Goal: Transaction & Acquisition: Purchase product/service

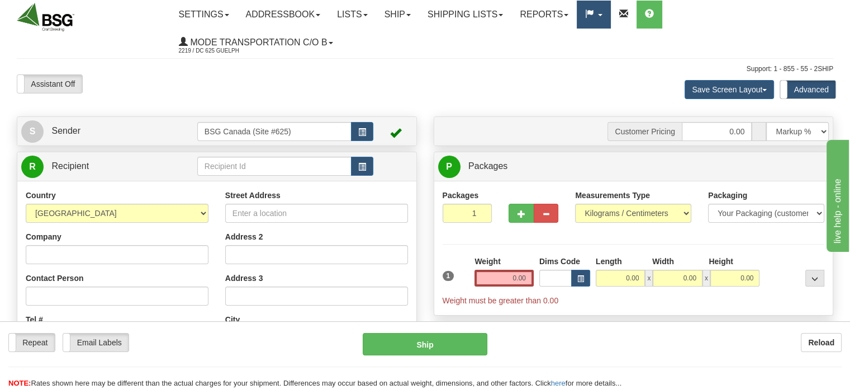
click at [610, 17] on link at bounding box center [594, 15] width 34 height 28
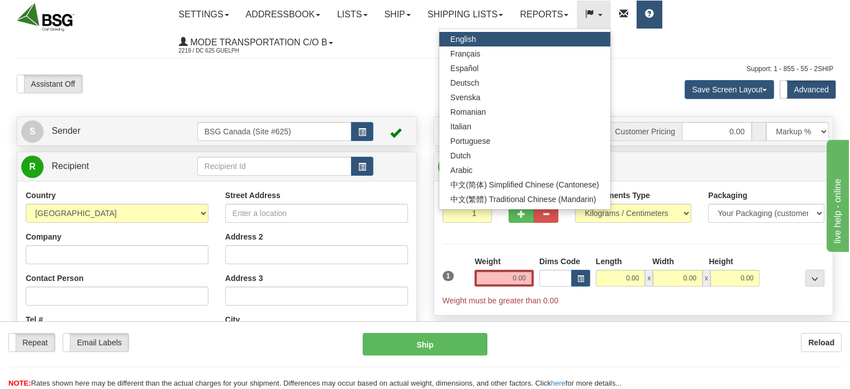
click at [654, 15] on span at bounding box center [649, 14] width 9 height 9
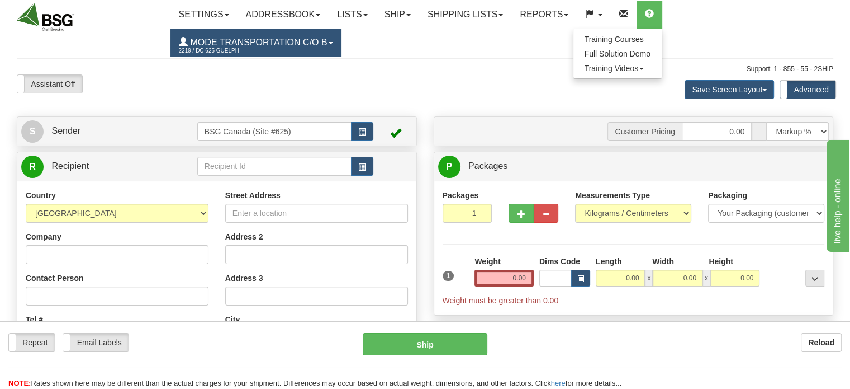
click at [324, 44] on span "Mode Transportation c/o B" at bounding box center [258, 42] width 140 height 10
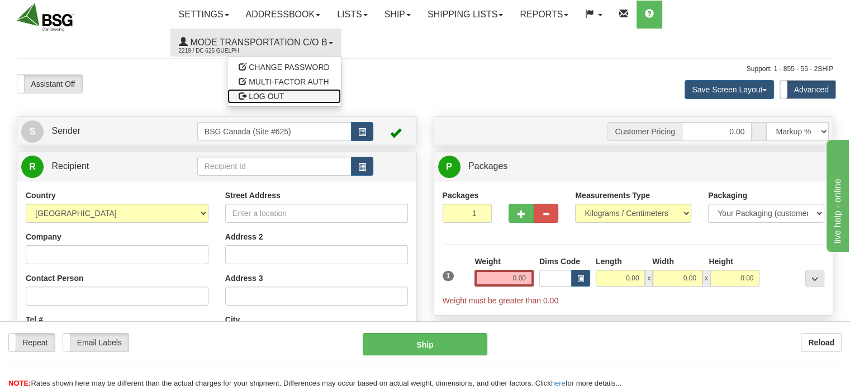
click at [276, 100] on span "LOG OUT" at bounding box center [266, 96] width 35 height 9
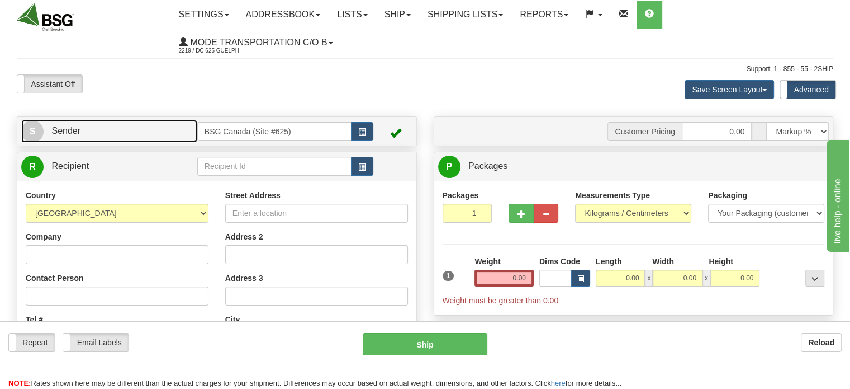
click at [139, 121] on link "S Sender" at bounding box center [109, 131] width 176 height 23
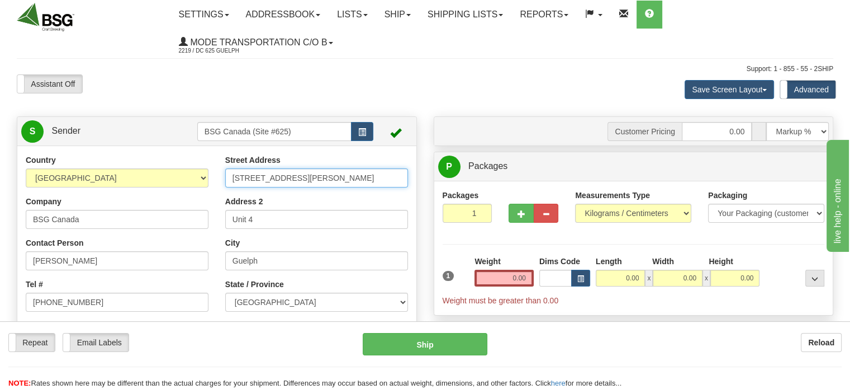
drag, startPoint x: 306, startPoint y: 175, endPoint x: 191, endPoint y: 178, distance: 115.8
click at [193, 177] on div "Country AFGHANISTAN ALAND ISLANDS ALBANIA ALGERIA AMERICAN SAMOA ANDORRA ANGOLA…" at bounding box center [216, 309] width 399 height 310
paste input "788 Caldew St Unit 111"
type input "788 Caldew St Unit 111"
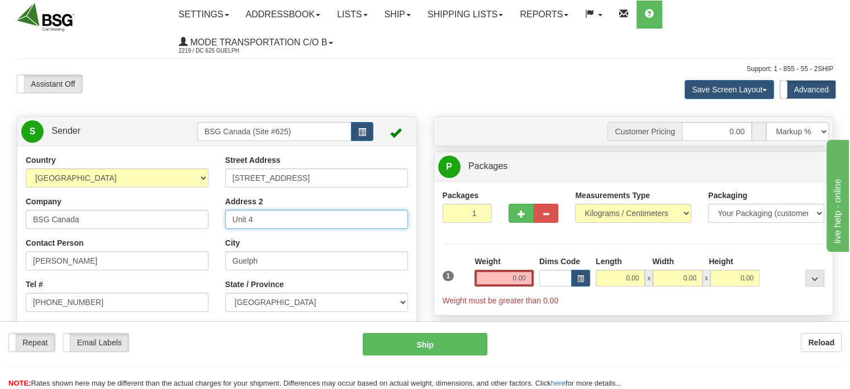
click at [264, 216] on input "Unit 4" at bounding box center [316, 219] width 183 height 19
click at [252, 221] on input "Unit 4" at bounding box center [316, 219] width 183 height 19
click at [255, 221] on input "Unit 4" at bounding box center [316, 219] width 183 height 19
click at [261, 219] on input "Unit 4" at bounding box center [316, 219] width 183 height 19
type input "Unit 111"
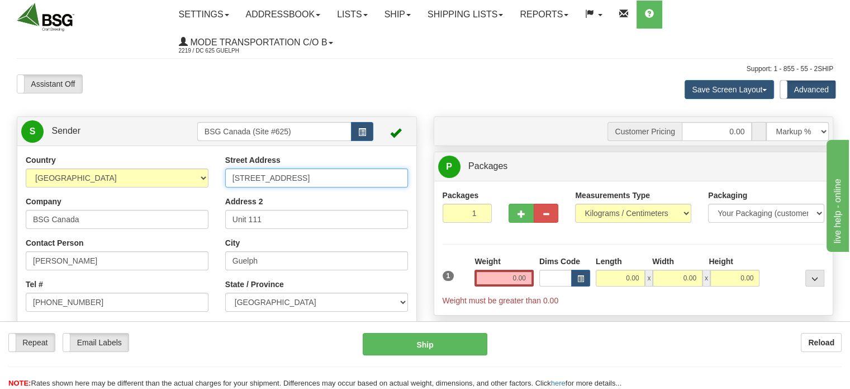
drag, startPoint x: 315, startPoint y: 177, endPoint x: 285, endPoint y: 181, distance: 30.9
click at [285, 181] on input "788 Caldew St Unit 111" at bounding box center [316, 177] width 183 height 19
type input "788 Caldew St"
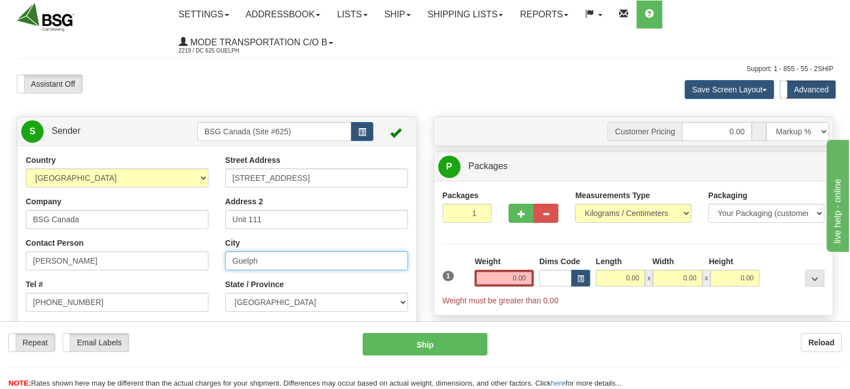
drag, startPoint x: 285, startPoint y: 263, endPoint x: 197, endPoint y: 269, distance: 87.9
click at [197, 269] on div "Country AFGHANISTAN ALAND ISLANDS ALBANIA ALGERIA AMERICAN SAMOA ANDORRA ANGOLA…" at bounding box center [216, 309] width 399 height 310
type input "Delta"
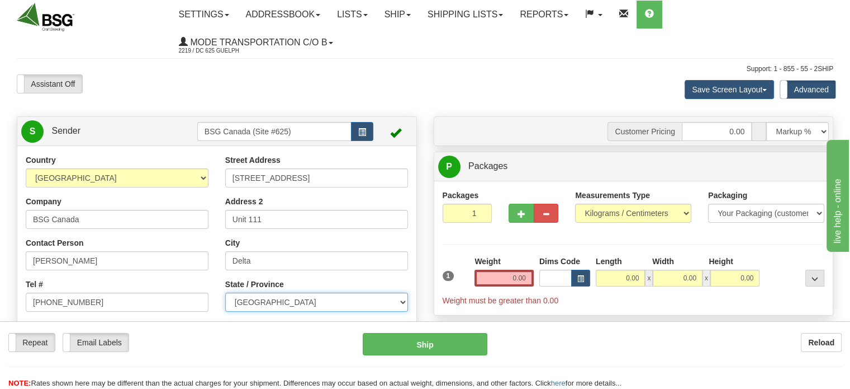
select select "BC"
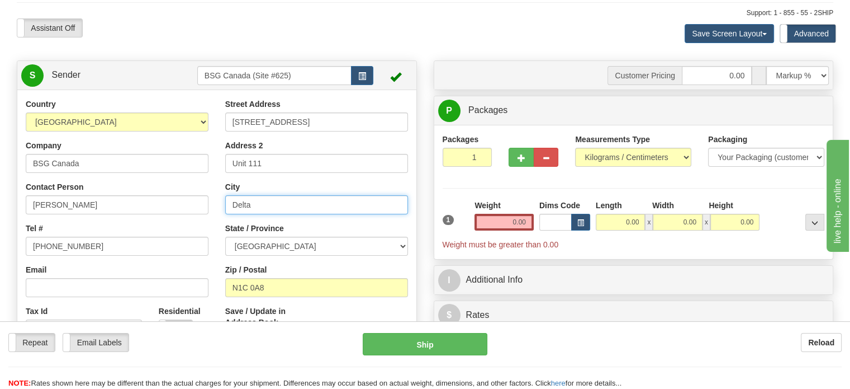
scroll to position [112, 0]
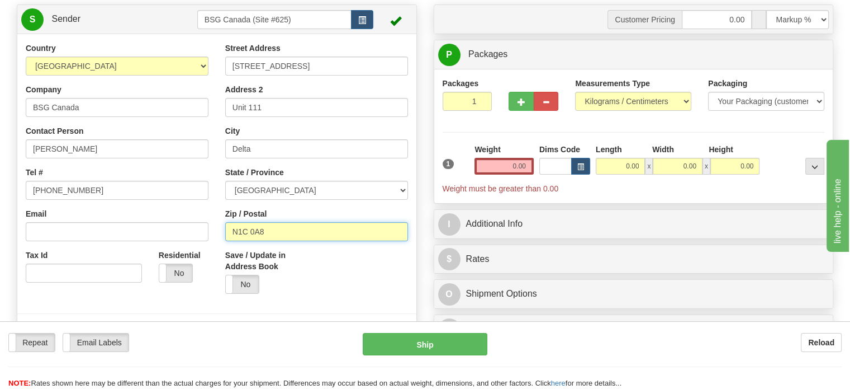
click at [276, 235] on input "N1C 0A8" at bounding box center [316, 231] width 183 height 19
drag, startPoint x: 269, startPoint y: 231, endPoint x: 182, endPoint y: 233, distance: 86.7
click at [196, 232] on div "Country AFGHANISTAN ALAND ISLANDS ALBANIA ALGERIA AMERICAN SAMOA ANDORRA ANGOLA…" at bounding box center [216, 197] width 399 height 310
paste input "V3M 5S2"
type input "V3M 5S2"
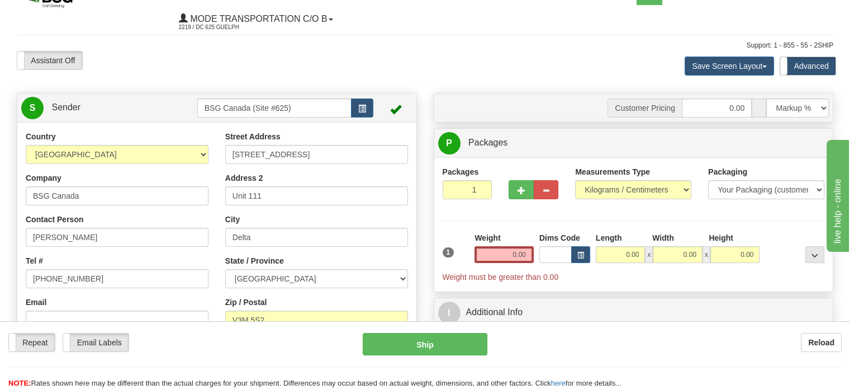
scroll to position [4, 0]
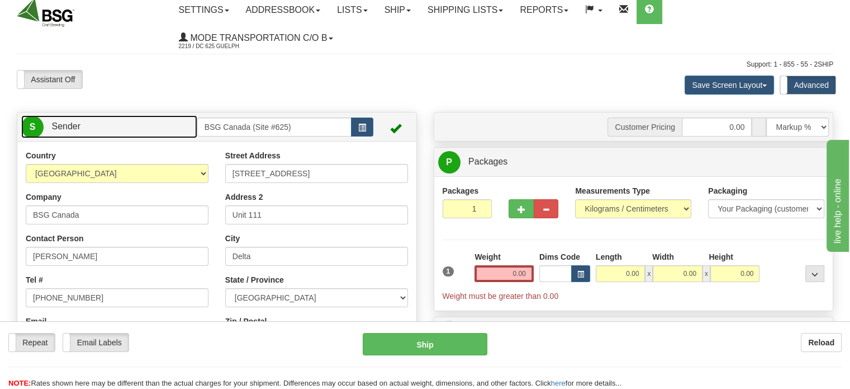
click at [127, 131] on link "S Sender" at bounding box center [109, 126] width 176 height 23
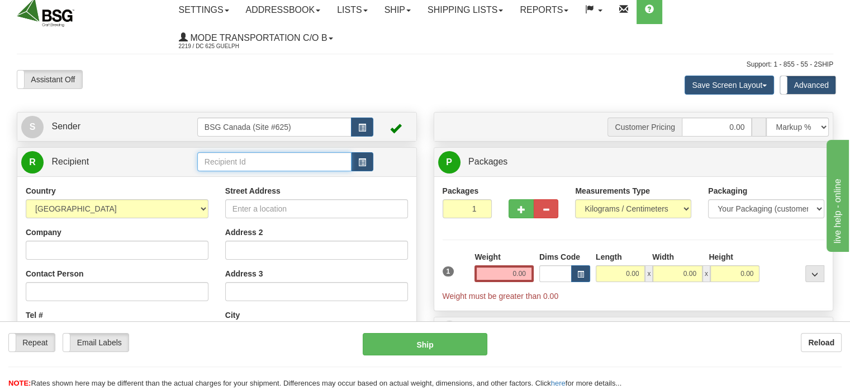
click at [233, 165] on input "text" at bounding box center [274, 161] width 154 height 19
click at [249, 180] on div "PEMBERTON VALLEY BEERWORKS" at bounding box center [272, 180] width 144 height 12
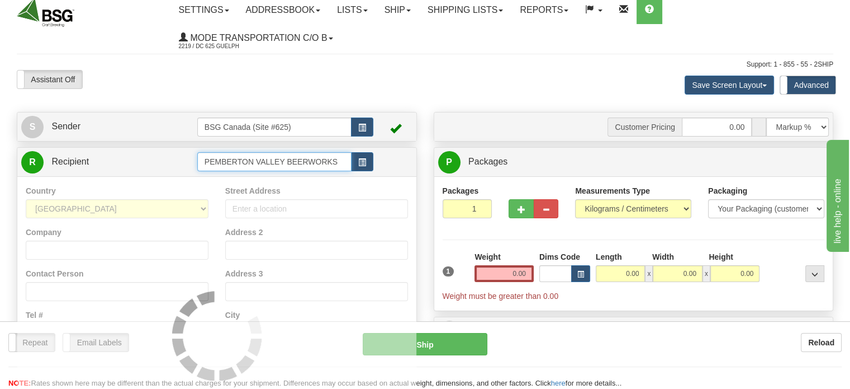
type input "PEMBERTON VALLEY BEERWORKS"
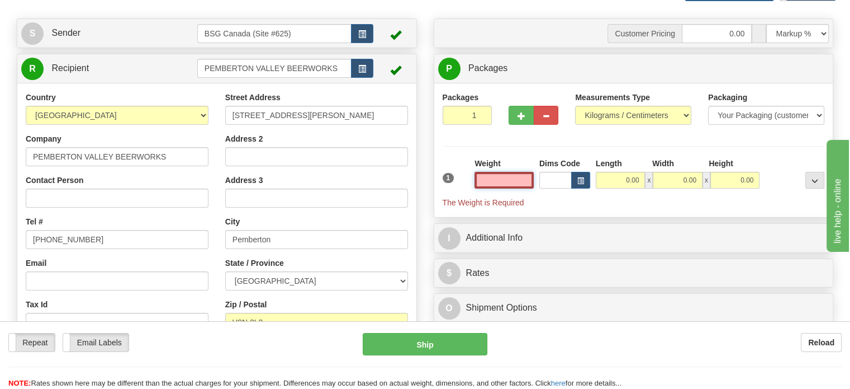
scroll to position [116, 0]
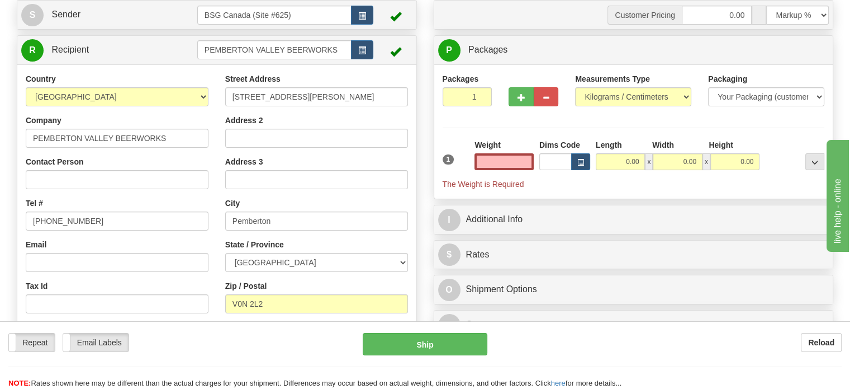
type input "0.00"
drag, startPoint x: 359, startPoint y: 96, endPoint x: 219, endPoint y: 108, distance: 140.9
click at [219, 108] on div "Street Address 8324 Pemberton Meadows Rd Address 2 Address 3 City Pemberton Sta…" at bounding box center [317, 223] width 200 height 301
paste input "1936 Stonecutter Place"
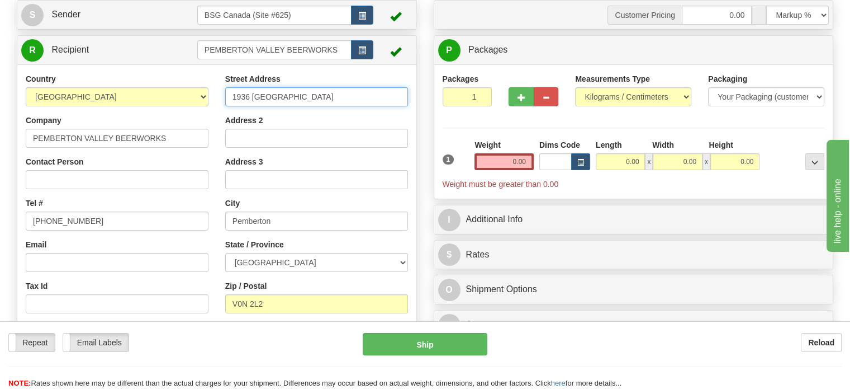
type input "1936 Stonecutter Place"
click at [504, 164] on input "0.00" at bounding box center [504, 161] width 59 height 17
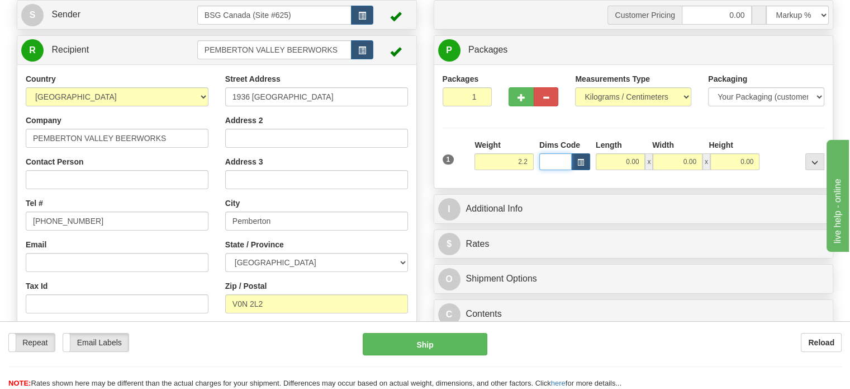
type input "2.20"
type input "10.00"
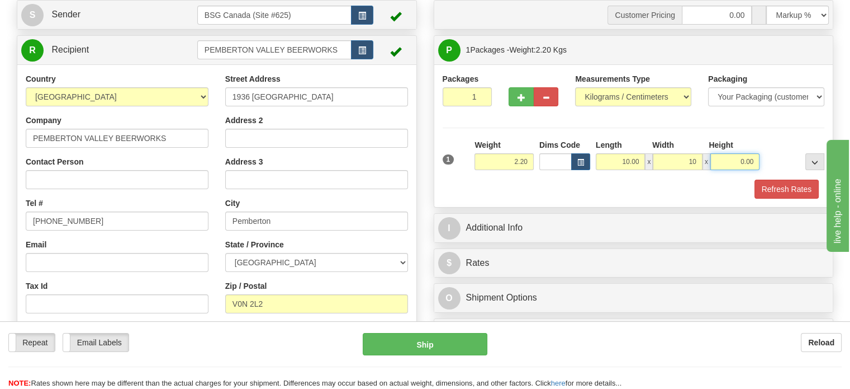
type input "10.00"
click at [755, 179] on button "Refresh Rates" at bounding box center [787, 188] width 64 height 19
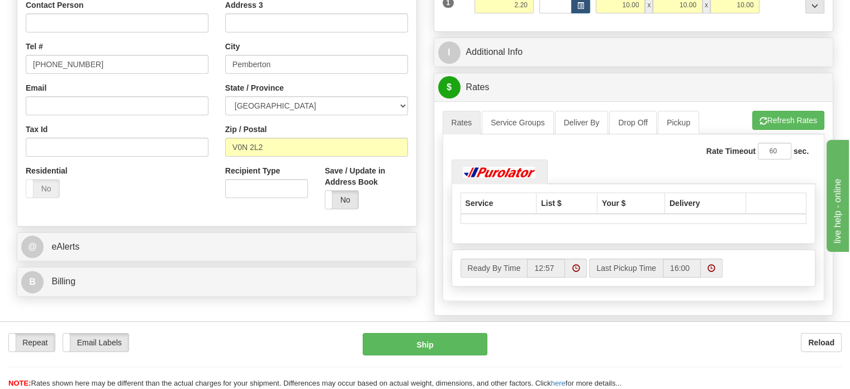
scroll to position [284, 0]
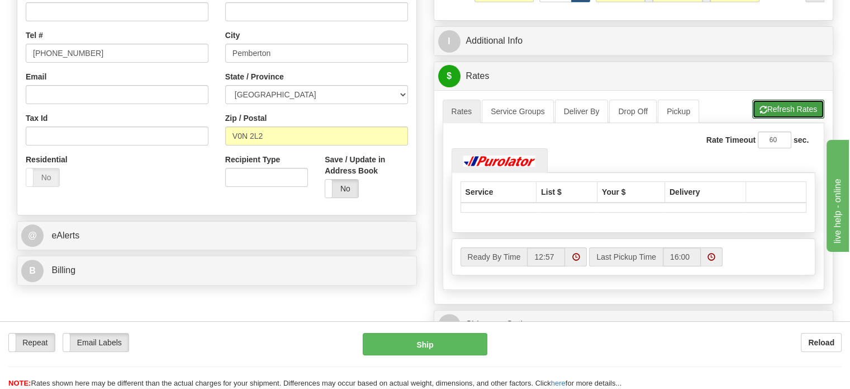
click at [788, 107] on button "Refresh Rates" at bounding box center [788, 109] width 72 height 19
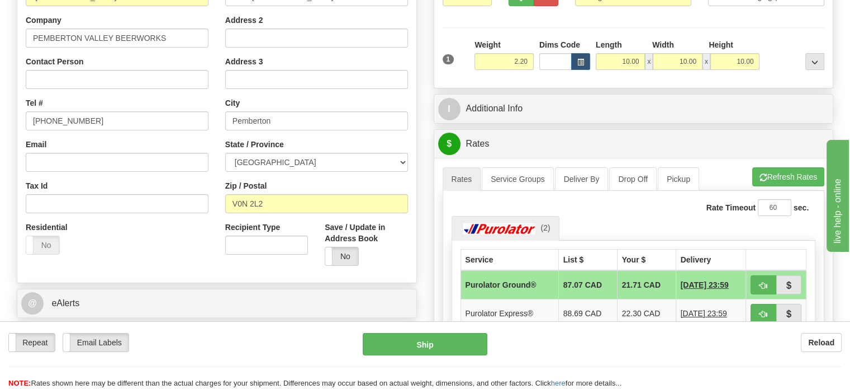
scroll to position [340, 0]
